Goal: Task Accomplishment & Management: Complete application form

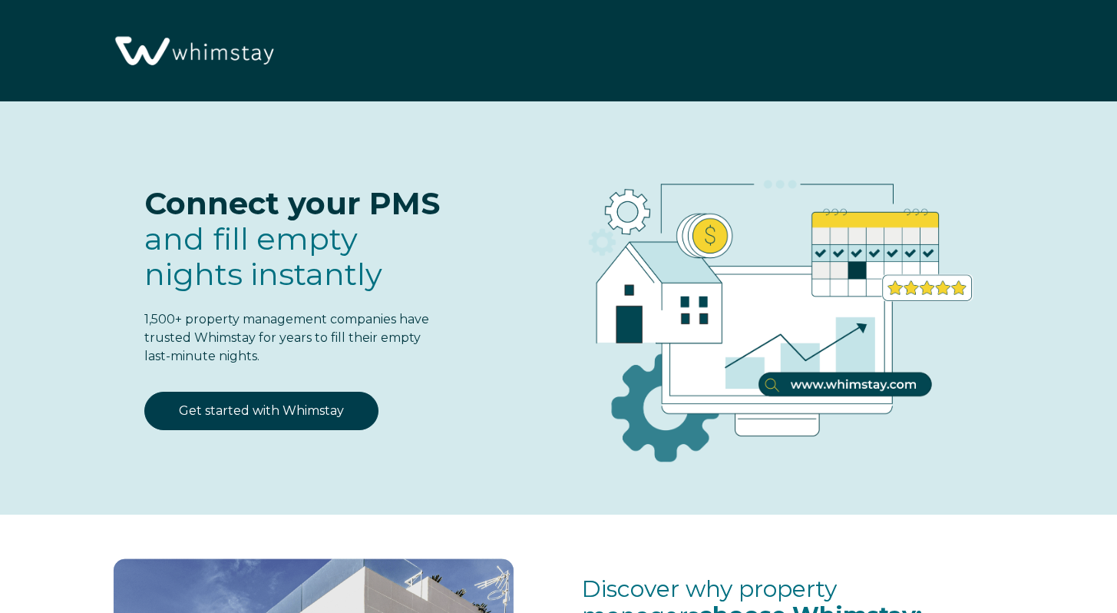
select select "KH"
select select "Standard"
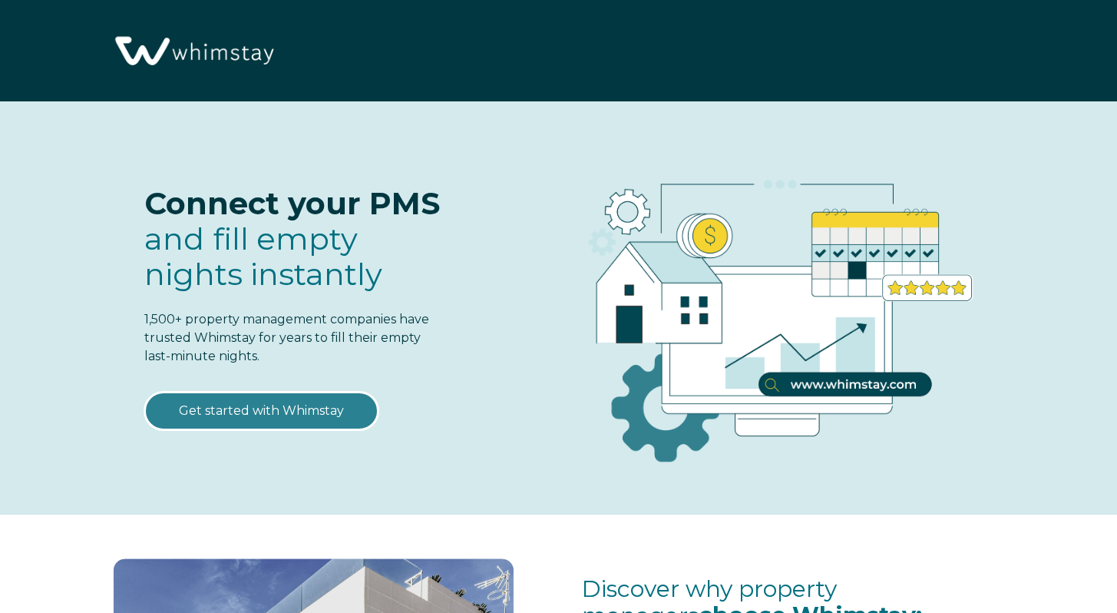
click at [292, 399] on link "Get started with Whimstay" at bounding box center [261, 411] width 234 height 38
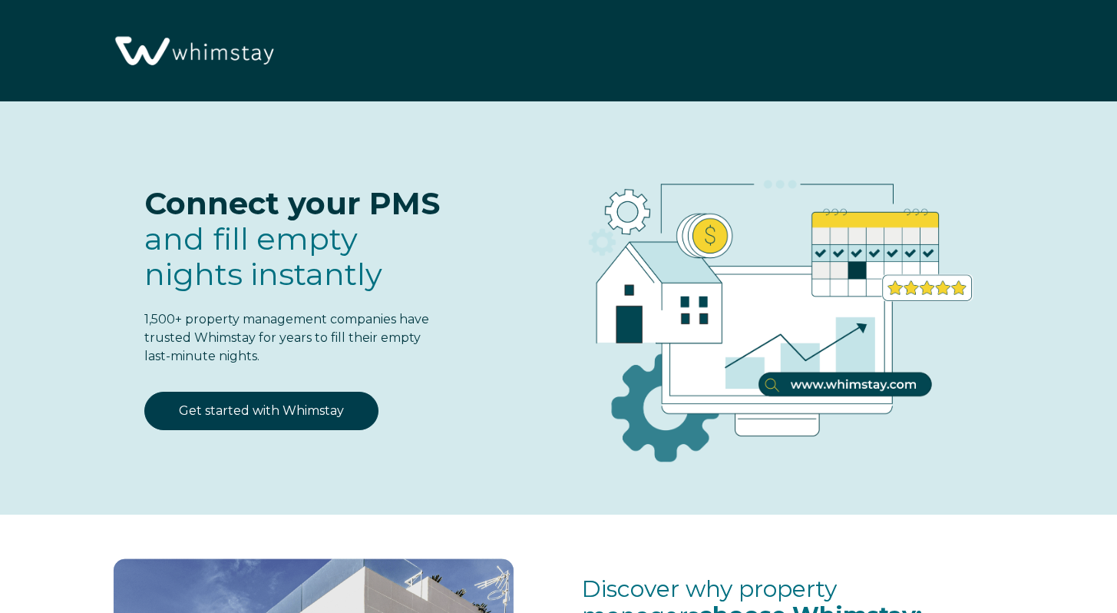
select select "KH"
select select "Standard"
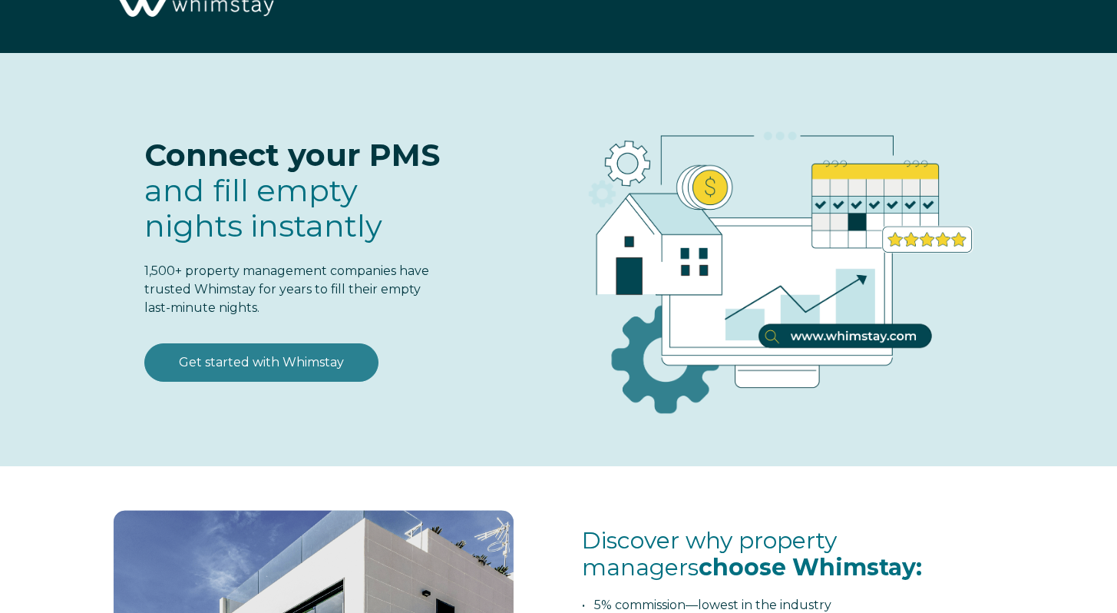
scroll to position [49, 0]
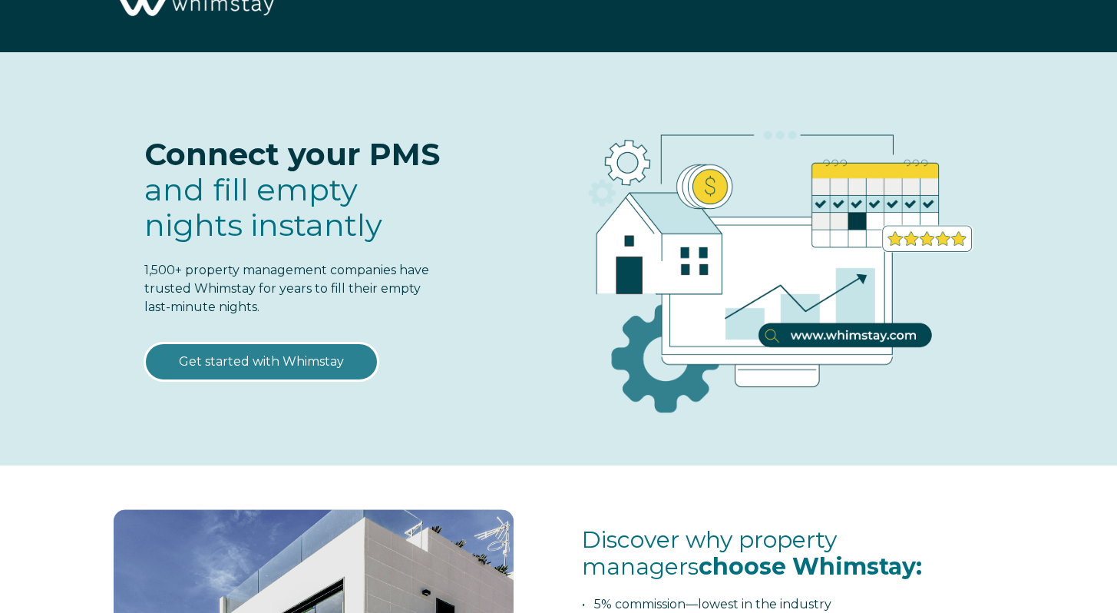
click at [298, 366] on link "Get started with Whimstay" at bounding box center [261, 361] width 234 height 38
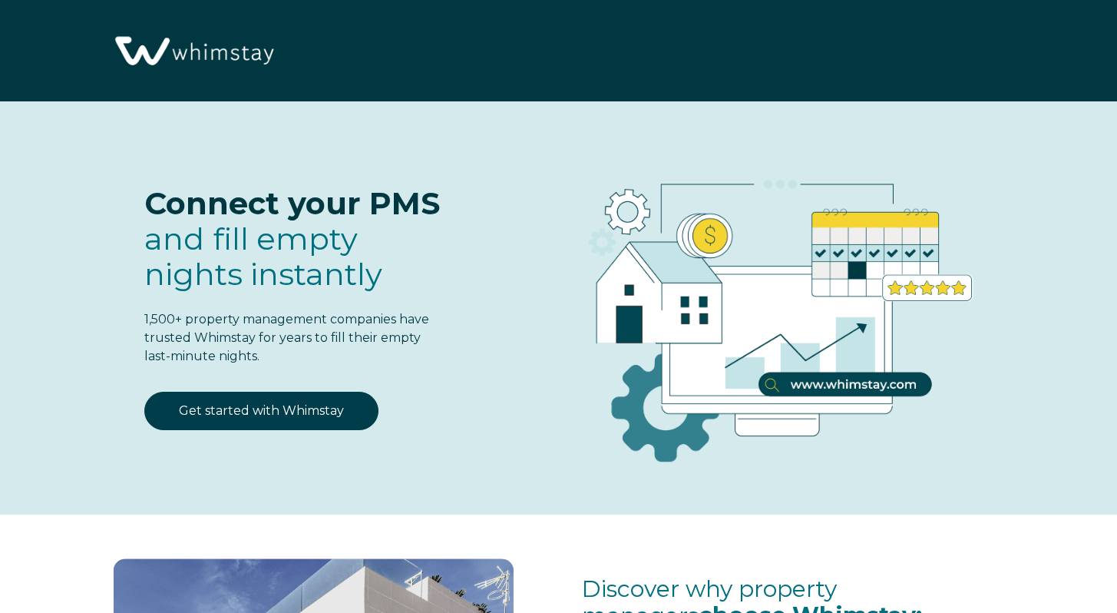
select select "KH"
select select "Standard"
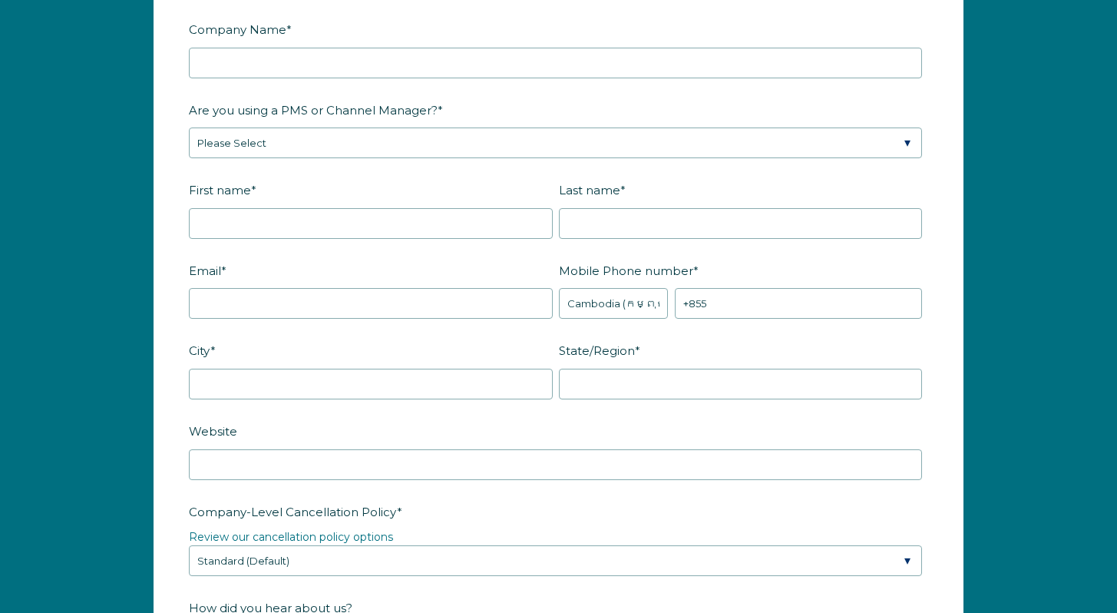
scroll to position [2071, 0]
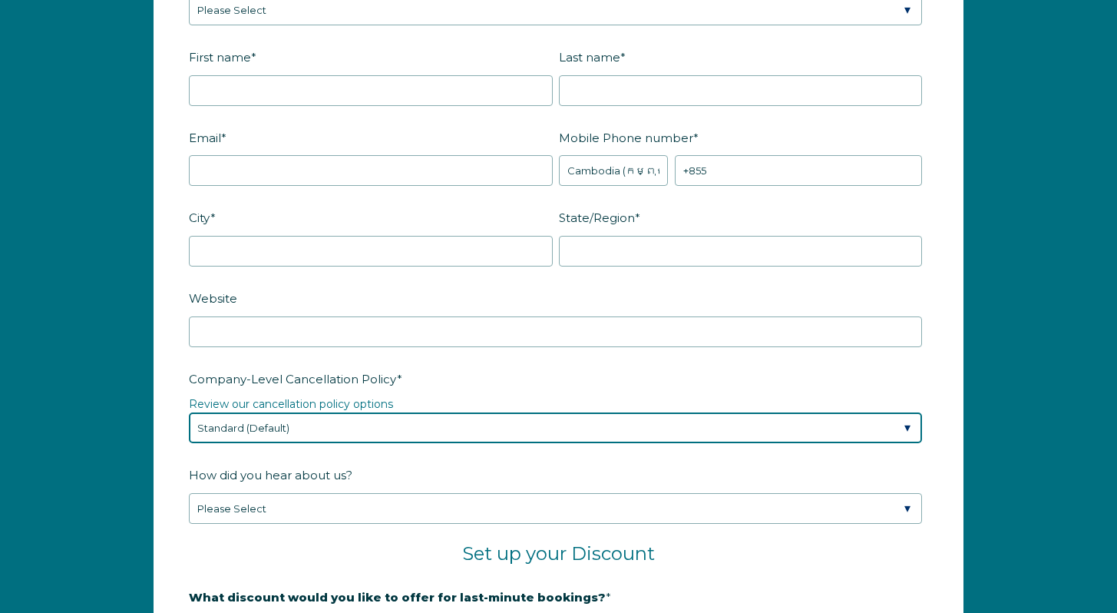
click at [677, 434] on select "Please Select Partial Standard (Default) Moderate Strict" at bounding box center [555, 427] width 733 height 31
click at [189, 412] on select "Please Select Partial Standard (Default) Moderate Strict" at bounding box center [555, 427] width 733 height 31
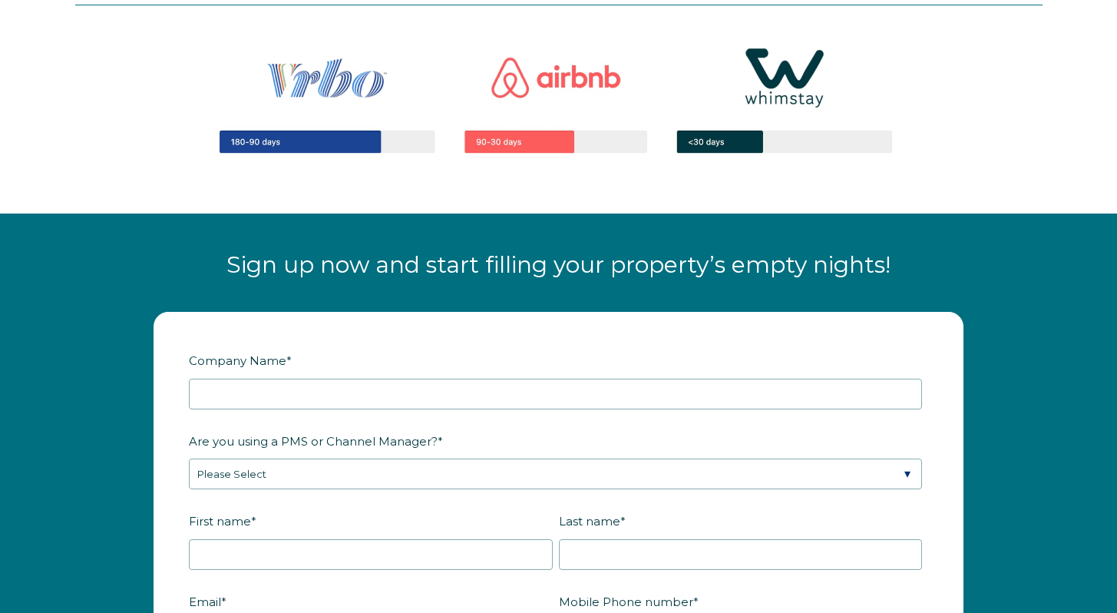
scroll to position [1571, 0]
